Goal: Information Seeking & Learning: Find specific fact

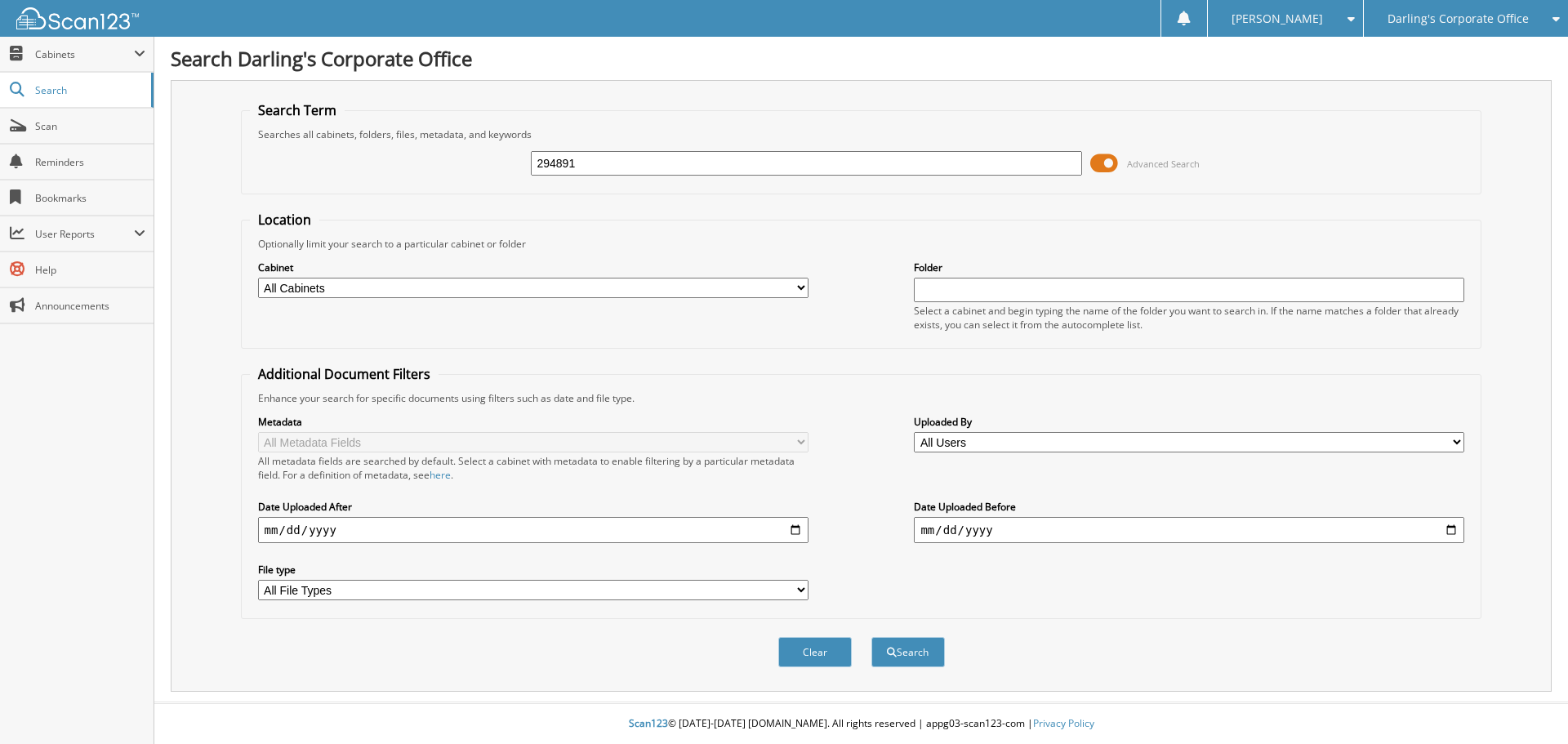
type input "294891"
click at [871, 637] on button "Search" at bounding box center [908, 652] width 74 height 30
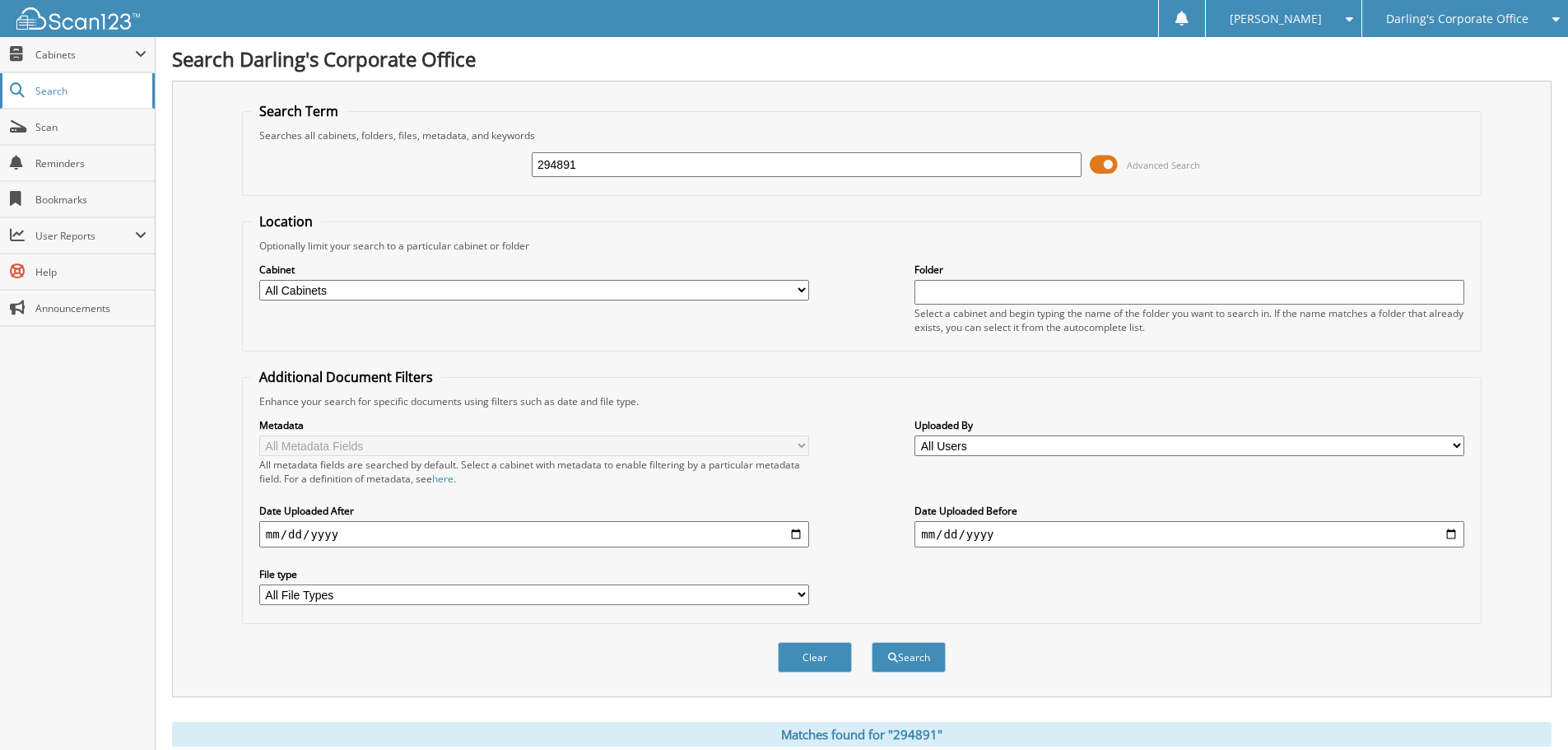
click at [51, 91] on span "Search" at bounding box center [89, 91] width 108 height 14
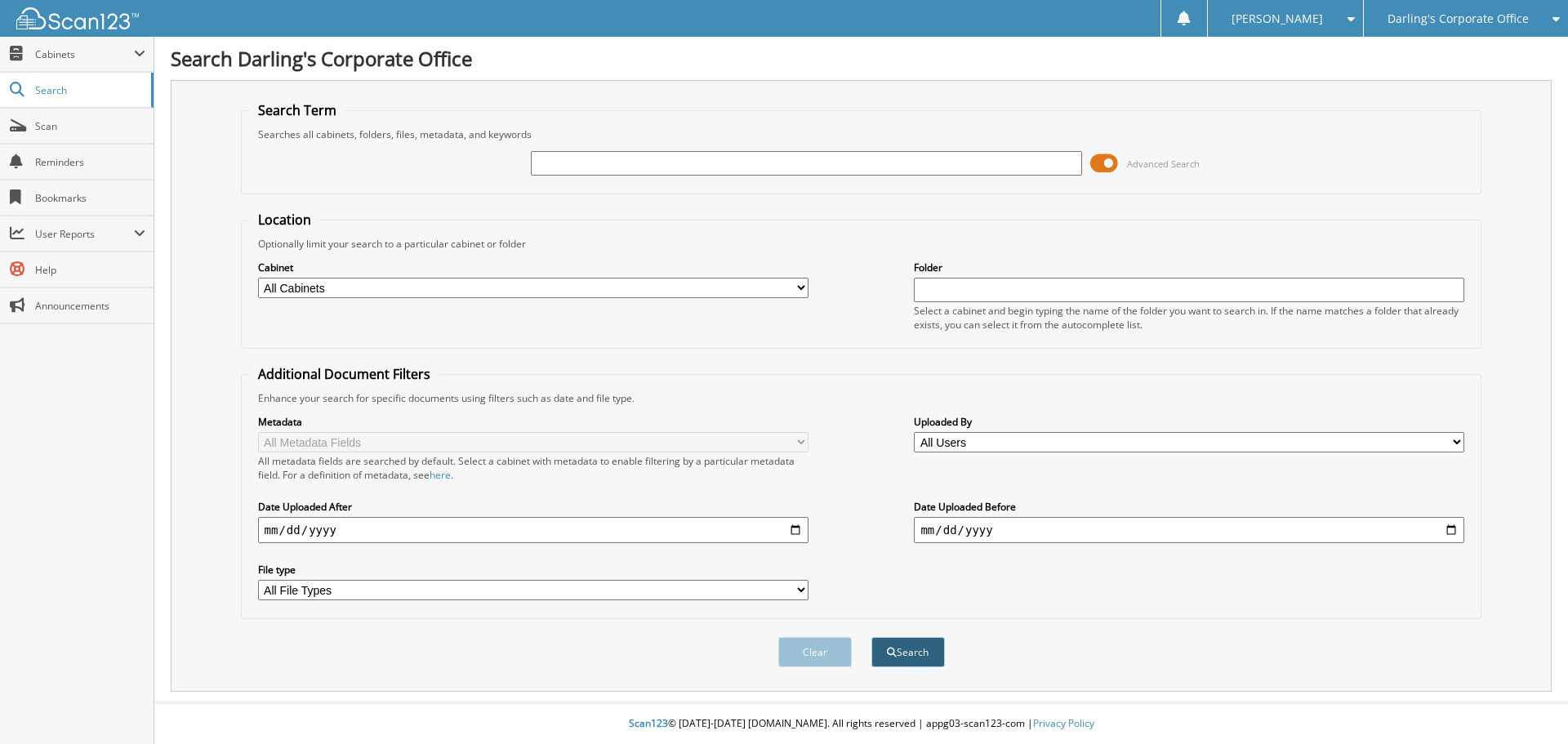
click at [918, 652] on button "Search" at bounding box center [908, 652] width 74 height 30
type input "294891"
click at [871, 637] on button "Search" at bounding box center [908, 652] width 74 height 30
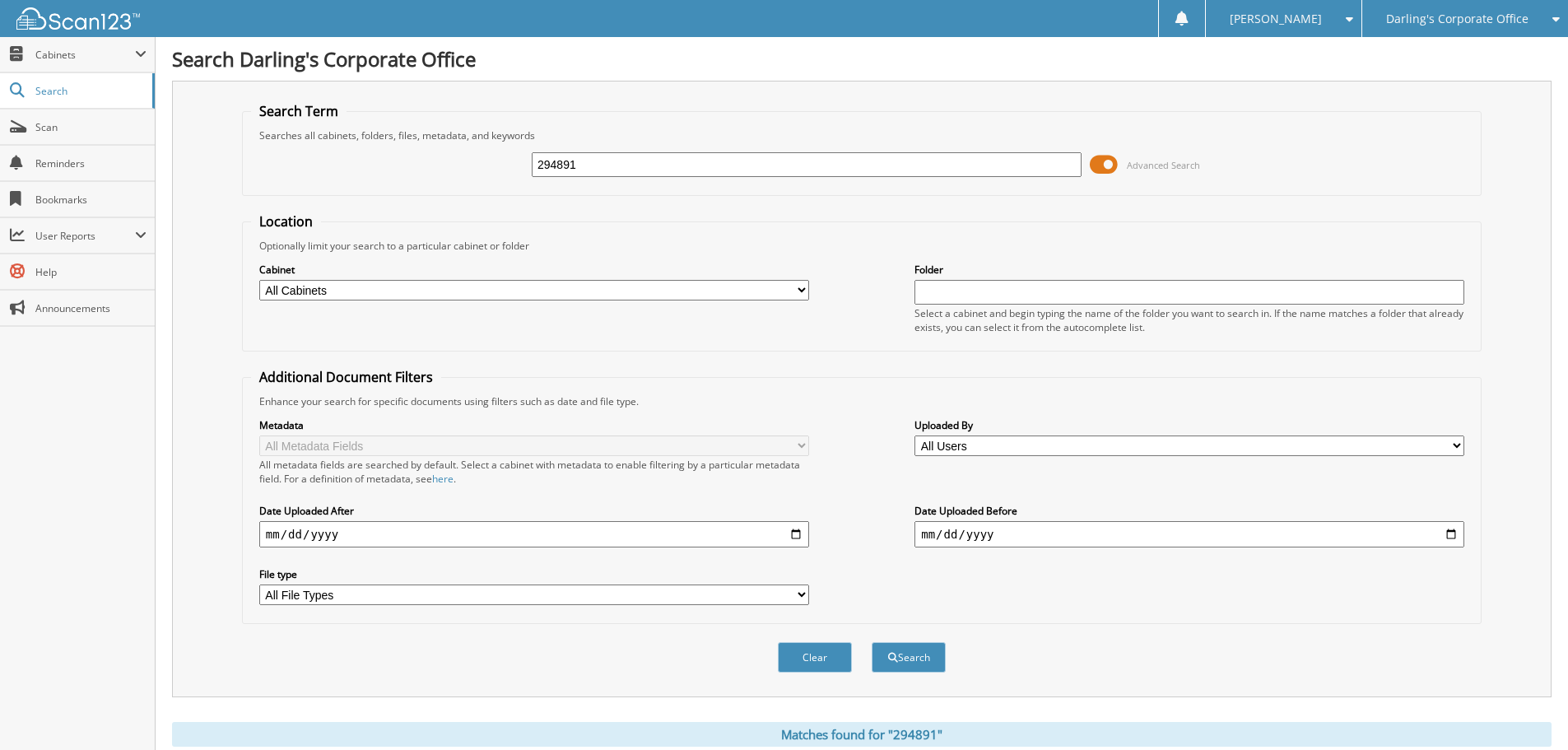
click at [802, 290] on select "All Cabinets ACCOUNTS PAYABLE AFTERMARKET SOLD O/S A DEAL CANCELLATIONS CAR DEA…" at bounding box center [534, 290] width 550 height 20
select select "36251"
click at [259, 280] on select "All Cabinets ACCOUNTS PAYABLE AFTERMARKET SOLD O/S A DEAL CANCELLATIONS CAR DEA…" at bounding box center [534, 290] width 550 height 20
click at [912, 663] on button "Search" at bounding box center [908, 657] width 74 height 31
drag, startPoint x: 576, startPoint y: 161, endPoint x: 310, endPoint y: 184, distance: 267.0
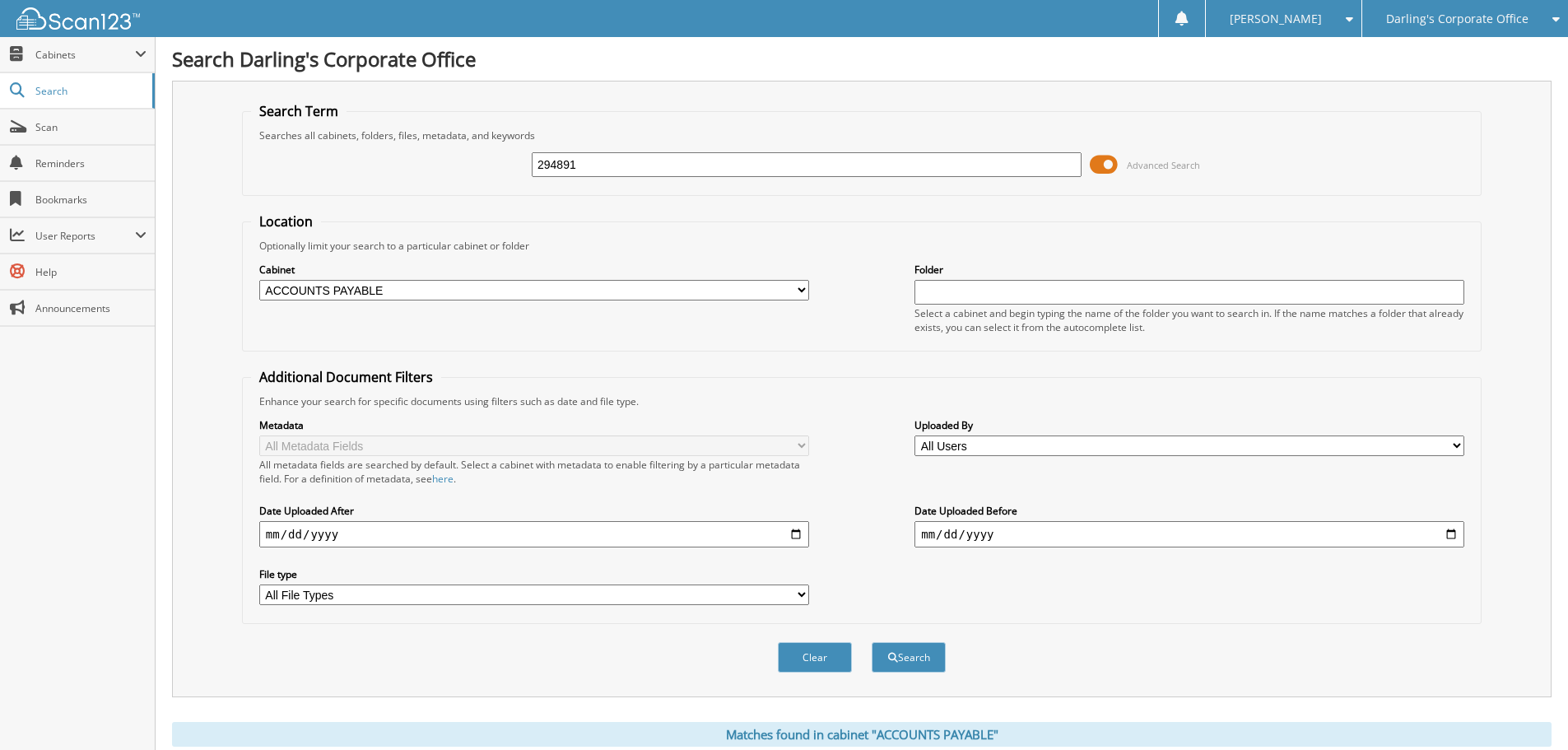
click at [310, 184] on div "294891 Advanced Search" at bounding box center [862, 165] width 1221 height 44
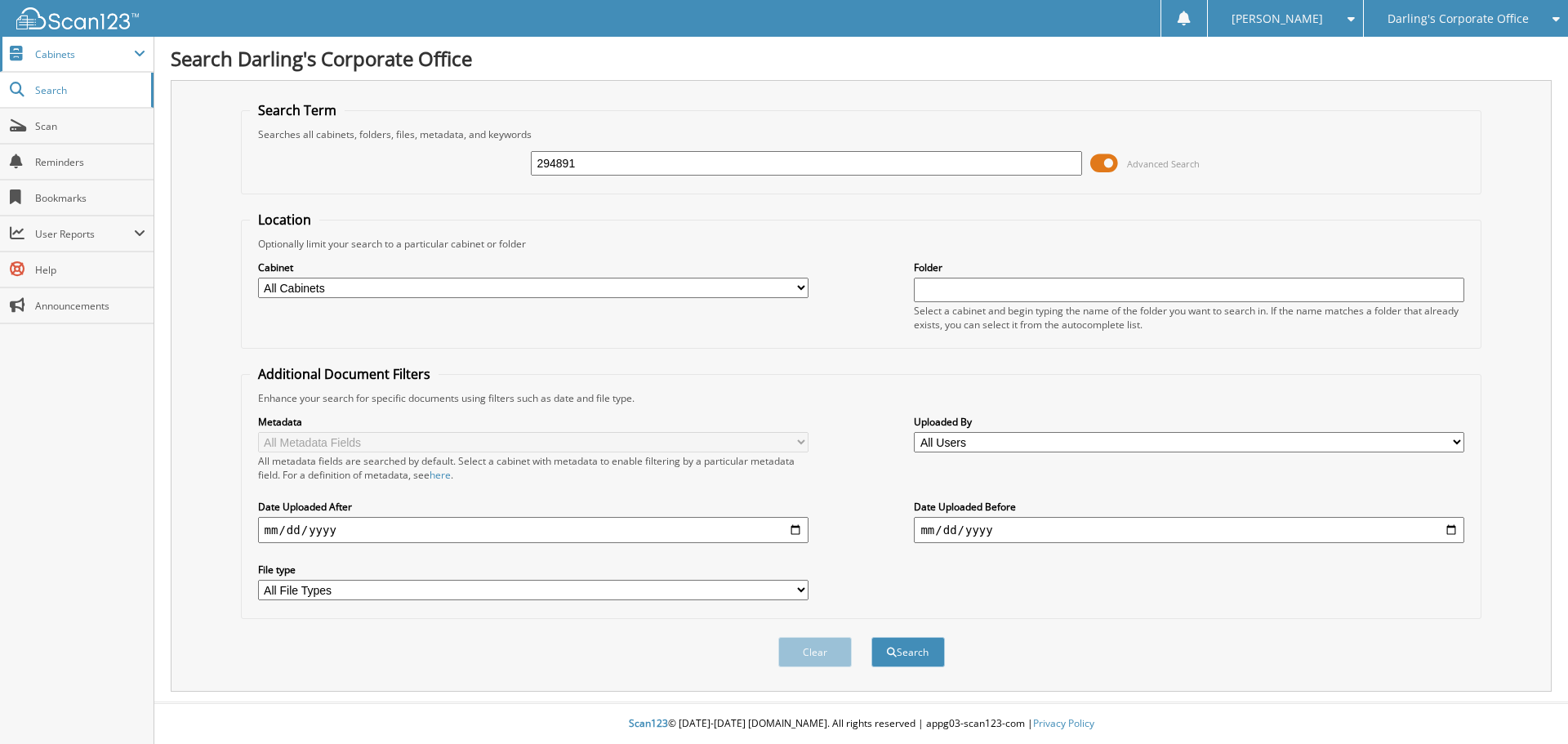
click at [139, 50] on span at bounding box center [140, 54] width 11 height 13
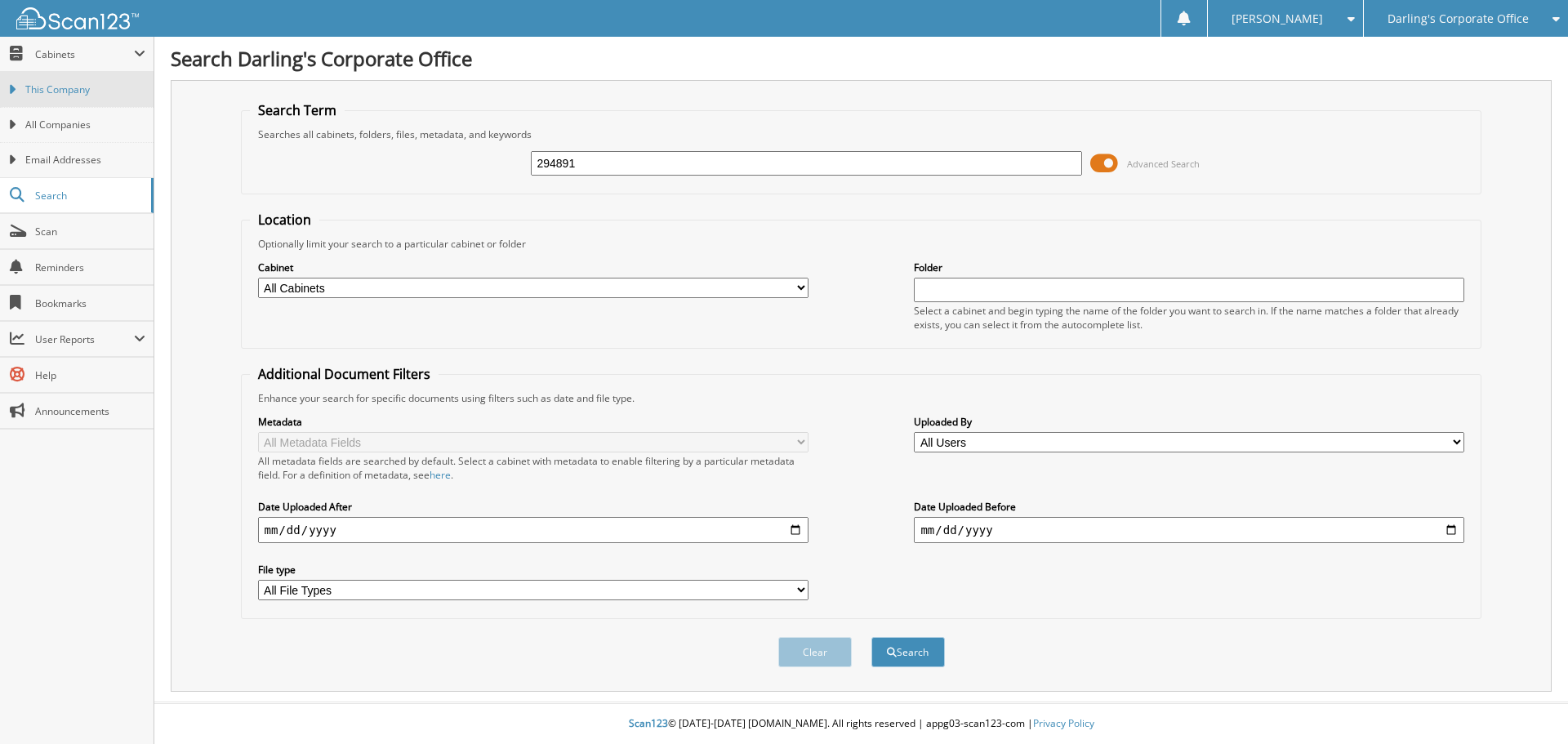
click at [94, 87] on span "This Company" at bounding box center [86, 90] width 120 height 15
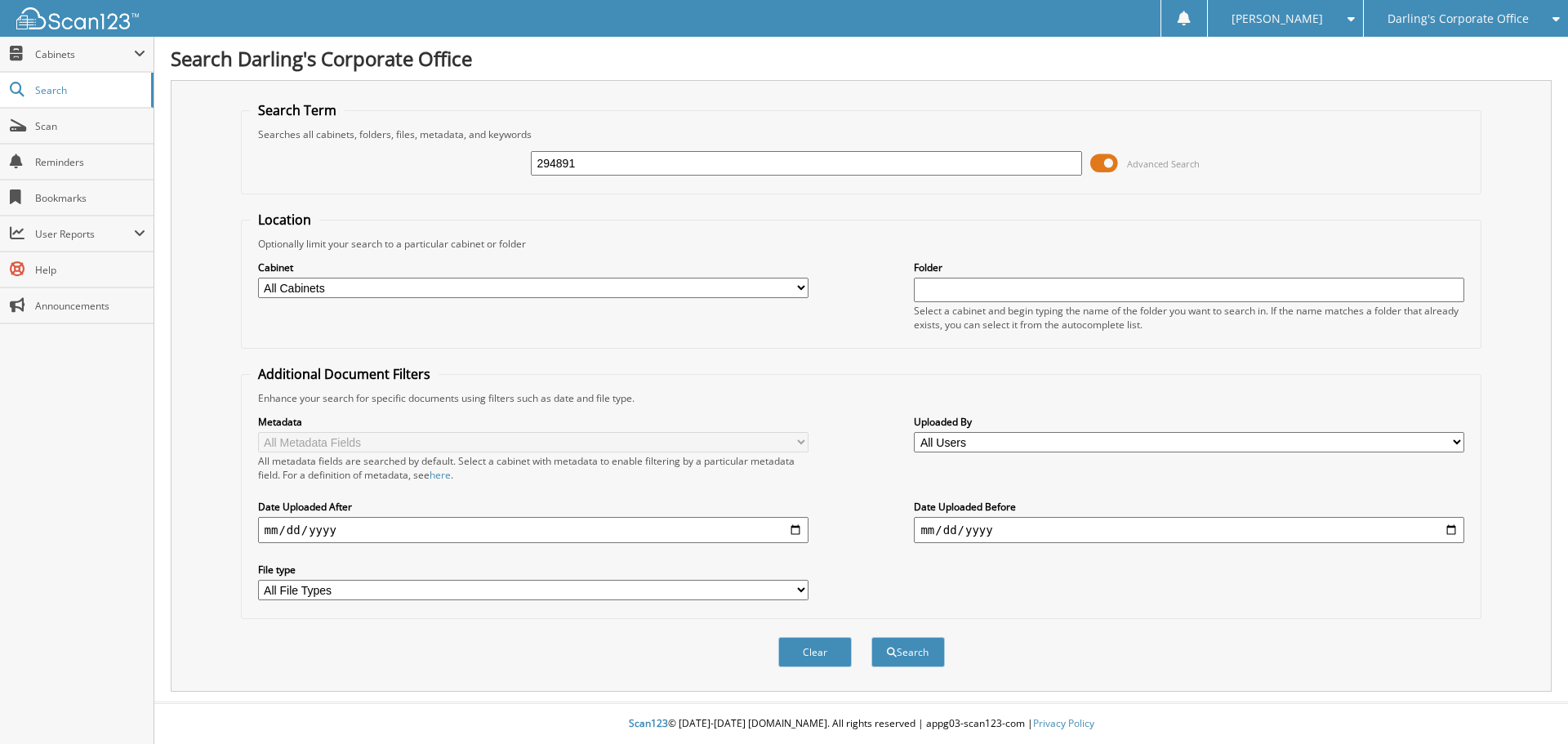
type input "294891"
click at [799, 285] on select "All Cabinets ACCOUNTS PAYABLE AFTERMARKET SOLD O/S A DEAL CANCELLATIONS CAR DEA…" at bounding box center [533, 288] width 550 height 20
select select "36251"
click at [258, 278] on select "All Cabinets ACCOUNTS PAYABLE AFTERMARKET SOLD O/S A DEAL CANCELLATIONS CAR DEA…" at bounding box center [533, 288] width 550 height 20
drag, startPoint x: 623, startPoint y: 165, endPoint x: 213, endPoint y: 162, distance: 410.0
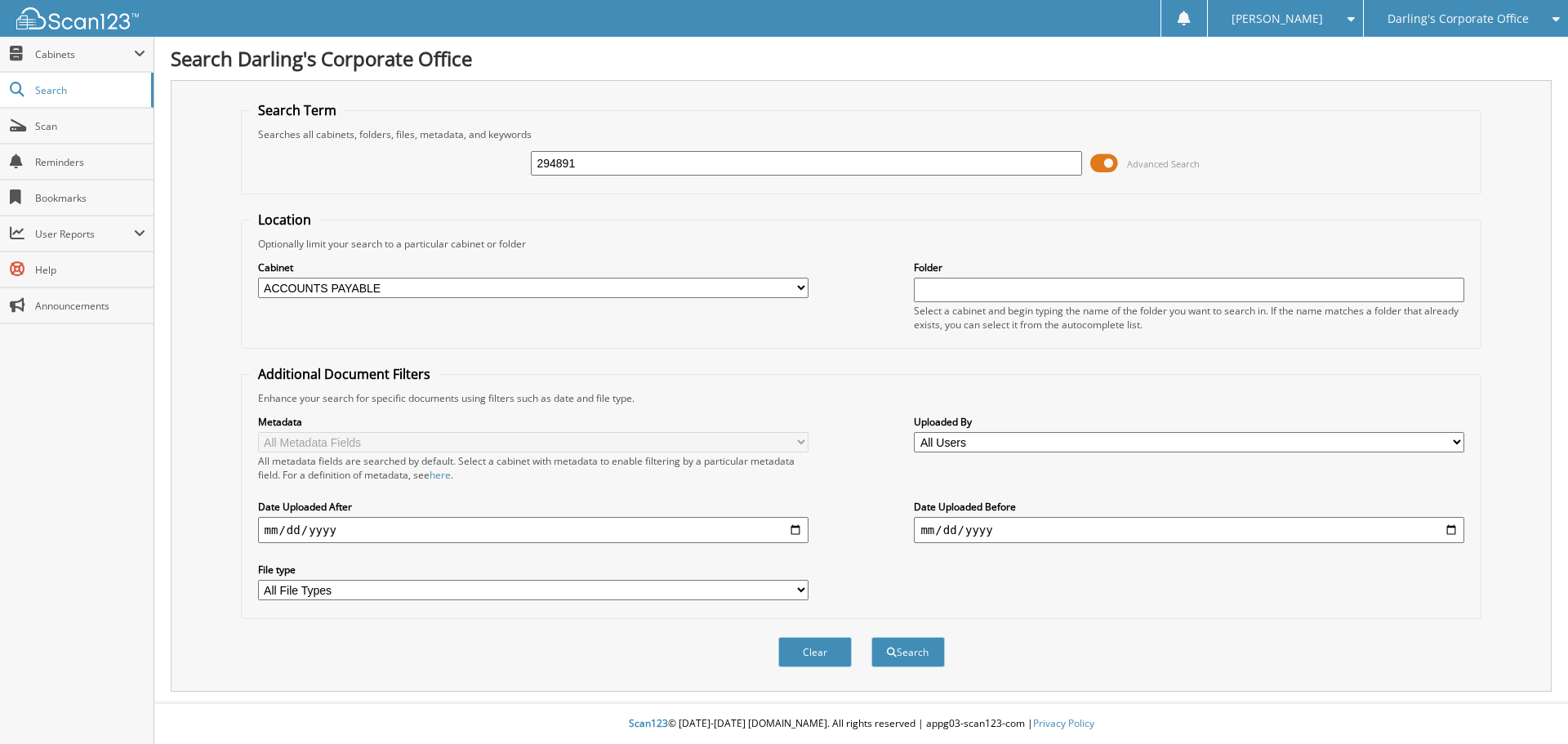
click at [213, 162] on div "Search Term Searches all cabinets, folders, files, metadata, and keywords 29489…" at bounding box center [862, 385] width 1381 height 612
